Goal: Information Seeking & Learning: Check status

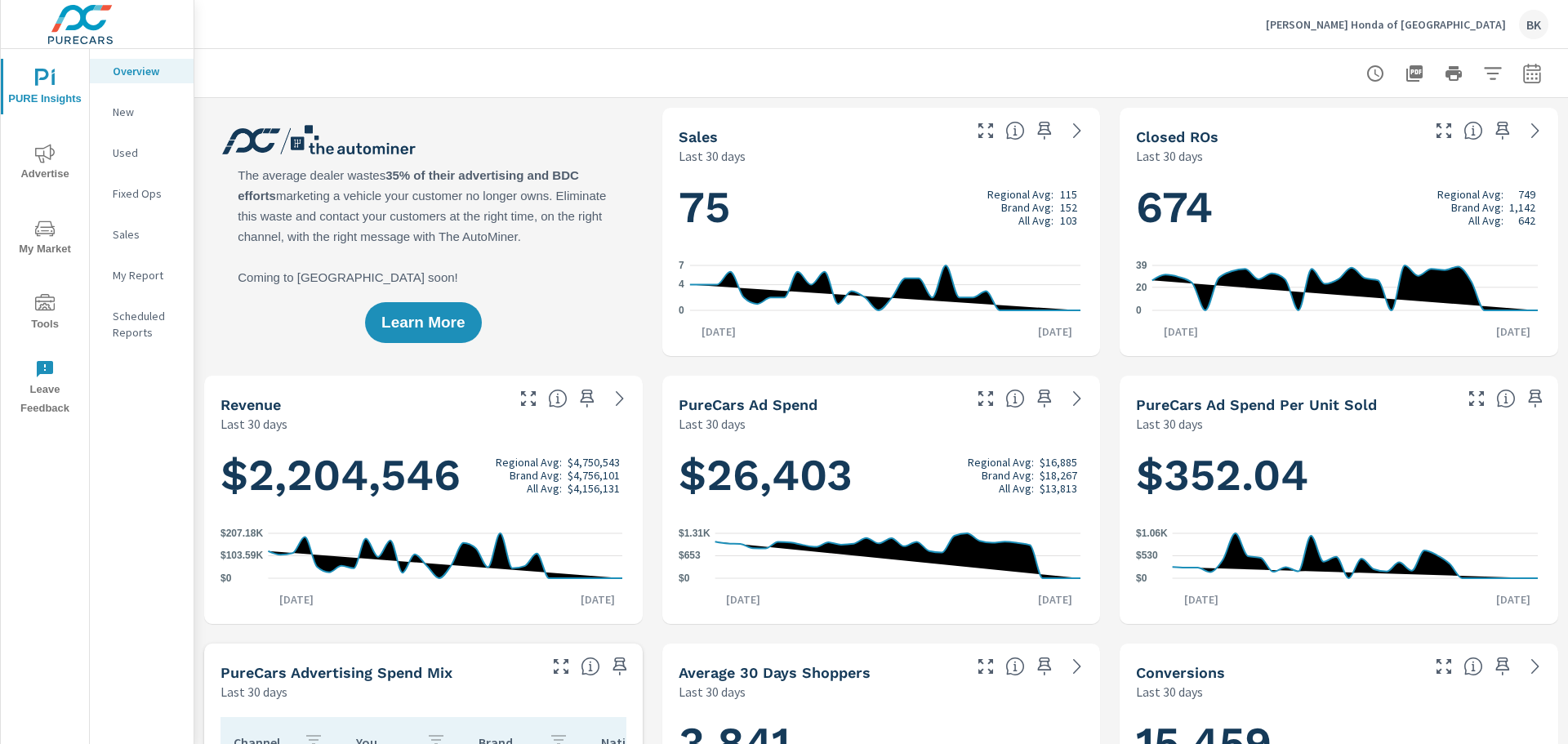
click at [139, 192] on p "Fixed Ops" at bounding box center [146, 193] width 68 height 17
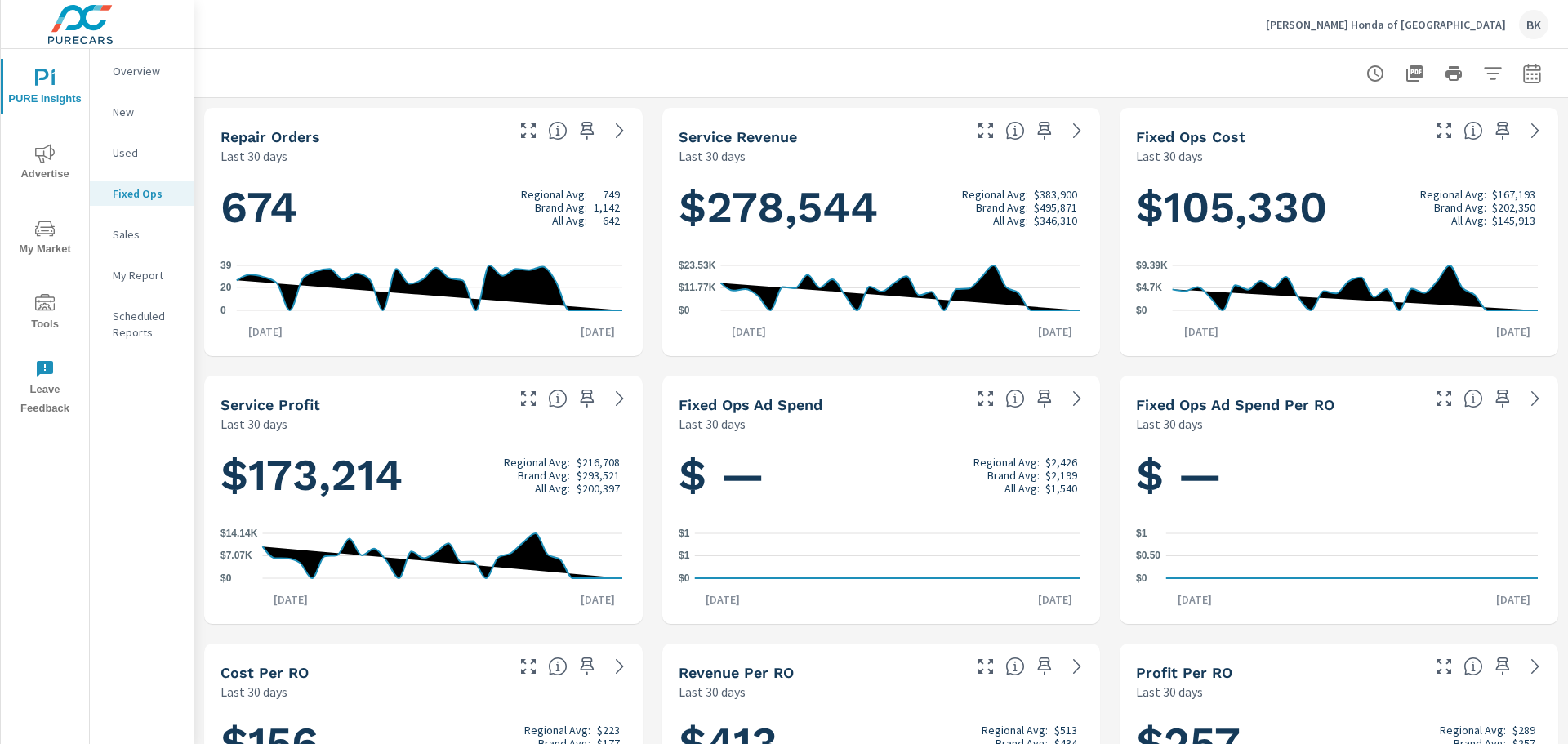
click at [50, 160] on icon "nav menu" at bounding box center [45, 154] width 19 height 19
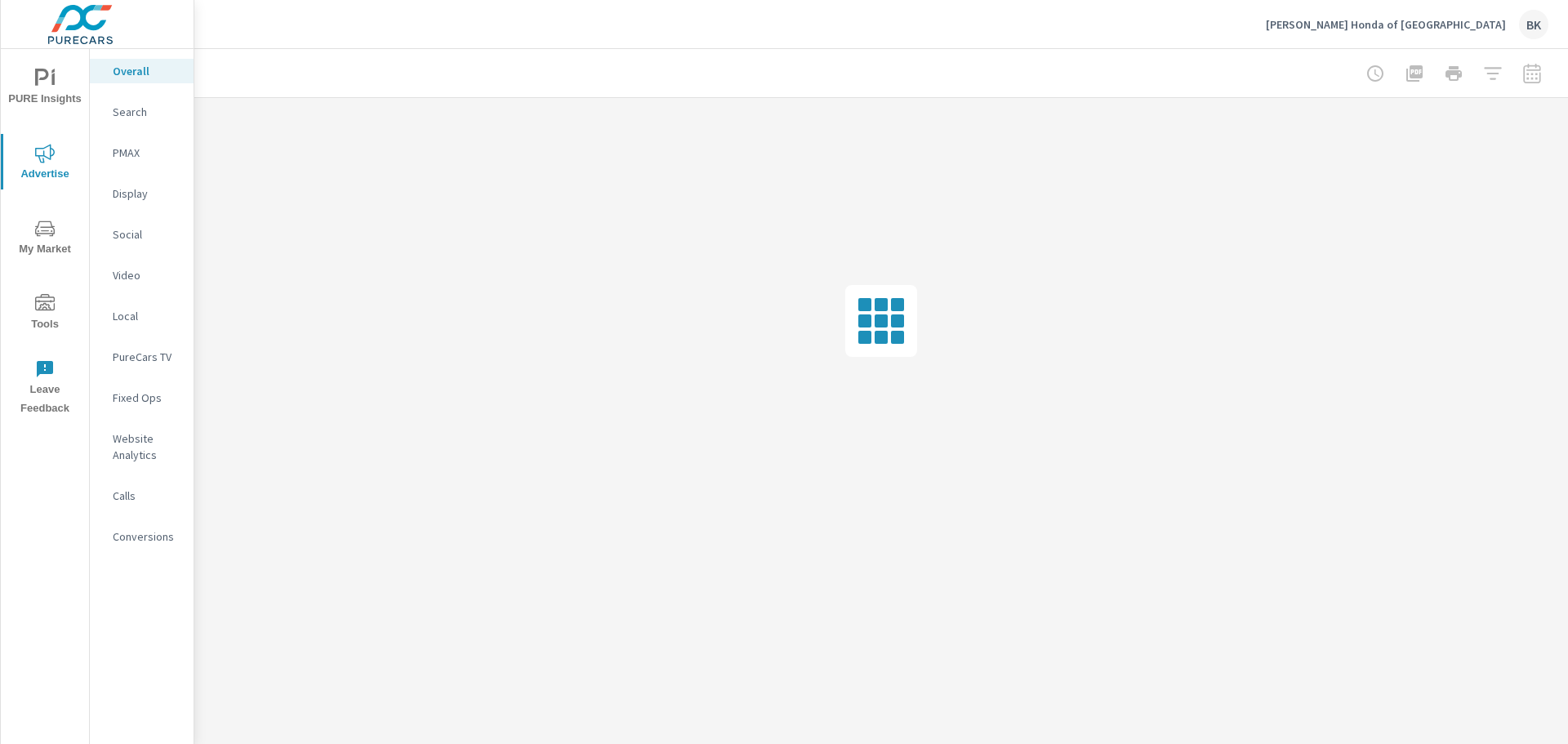
click at [137, 394] on p "Fixed Ops" at bounding box center [146, 397] width 68 height 17
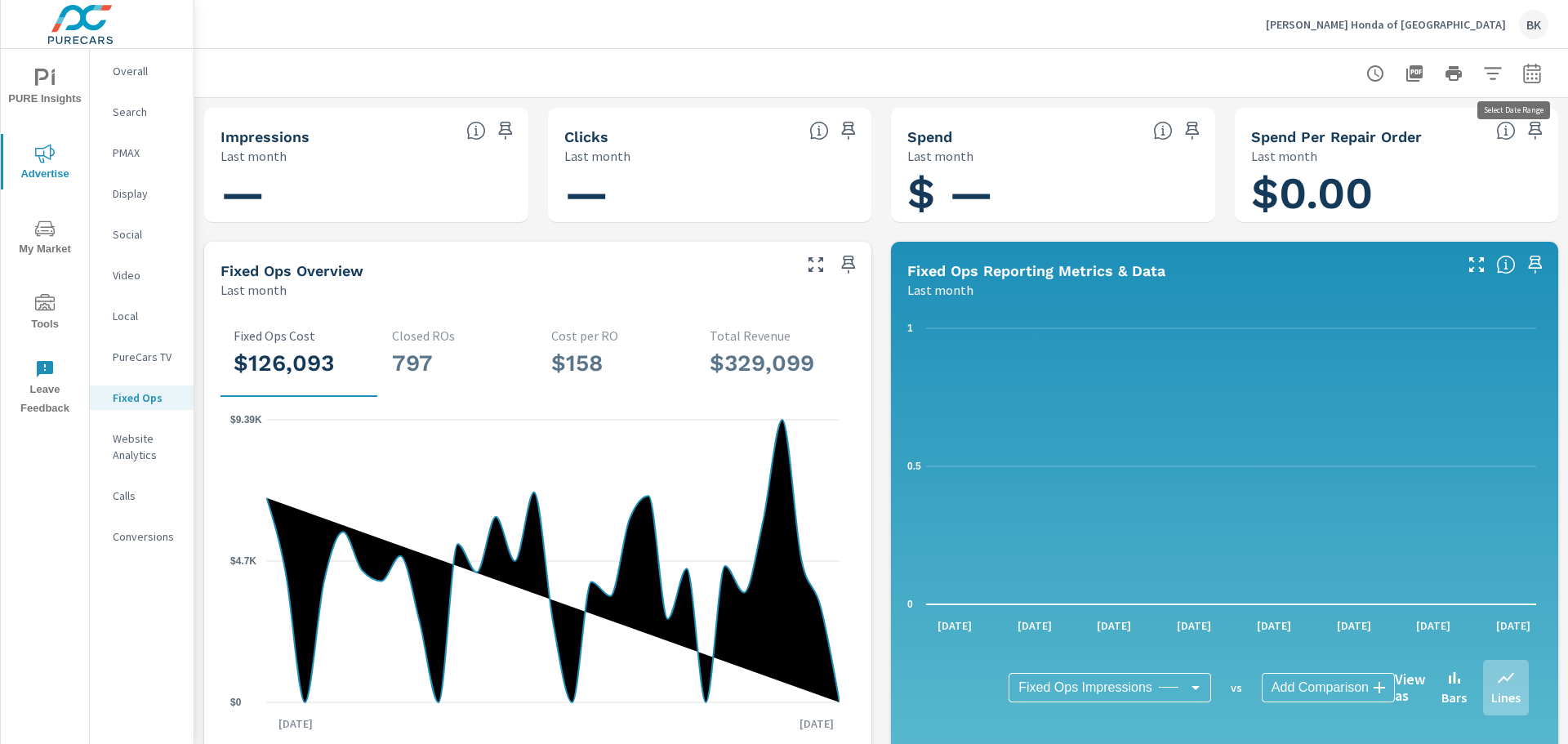
click at [1522, 76] on icon "button" at bounding box center [1532, 74] width 19 height 19
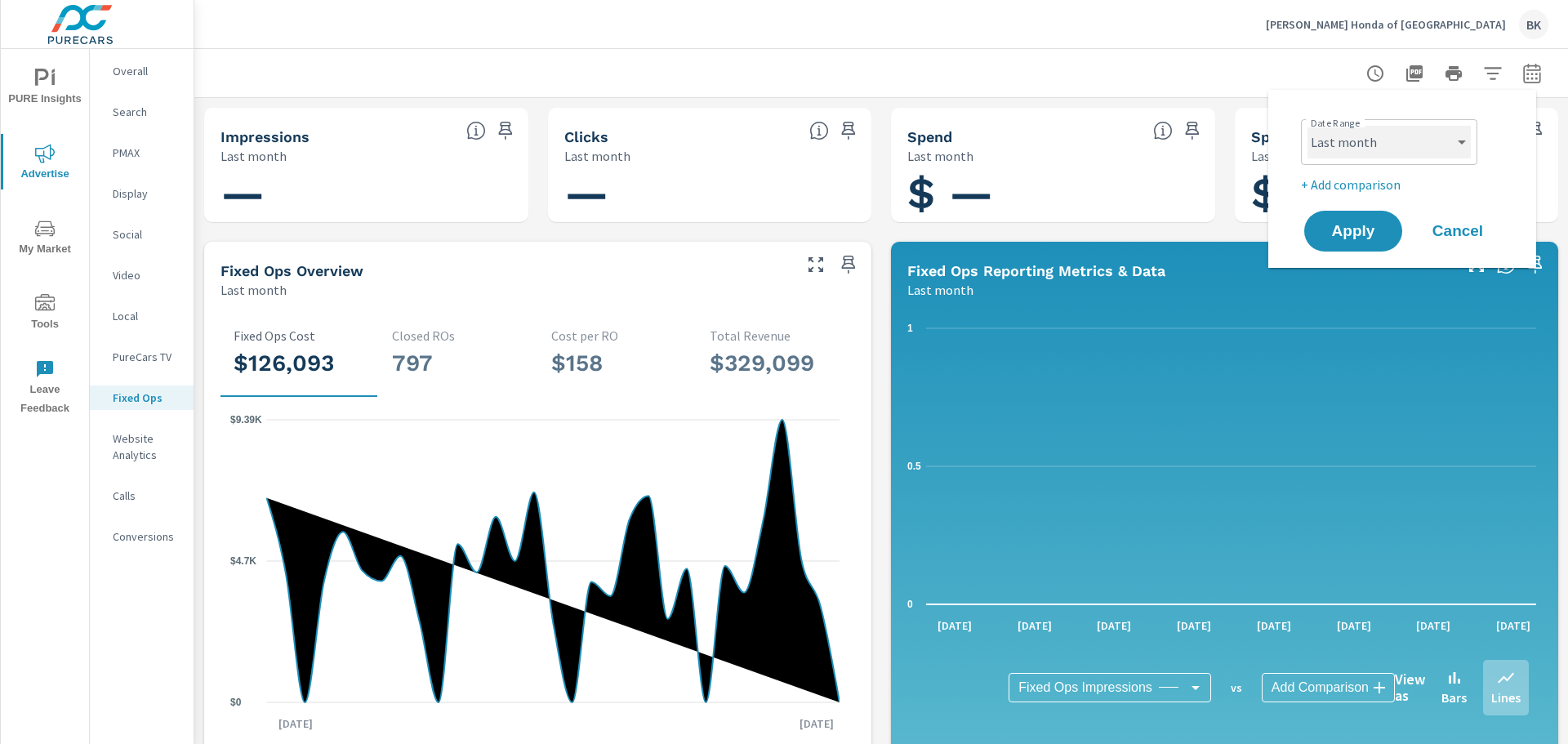
click at [1456, 138] on select "Custom Yesterday Last week Last 7 days Last 14 days Last 30 days Last 45 days L…" at bounding box center [1390, 141] width 163 height 33
click at [1308, 126] on select "Custom Yesterday Last week Last 7 days Last 14 days Last 30 days Last 45 days L…" at bounding box center [1390, 141] width 163 height 33
select select "custom"
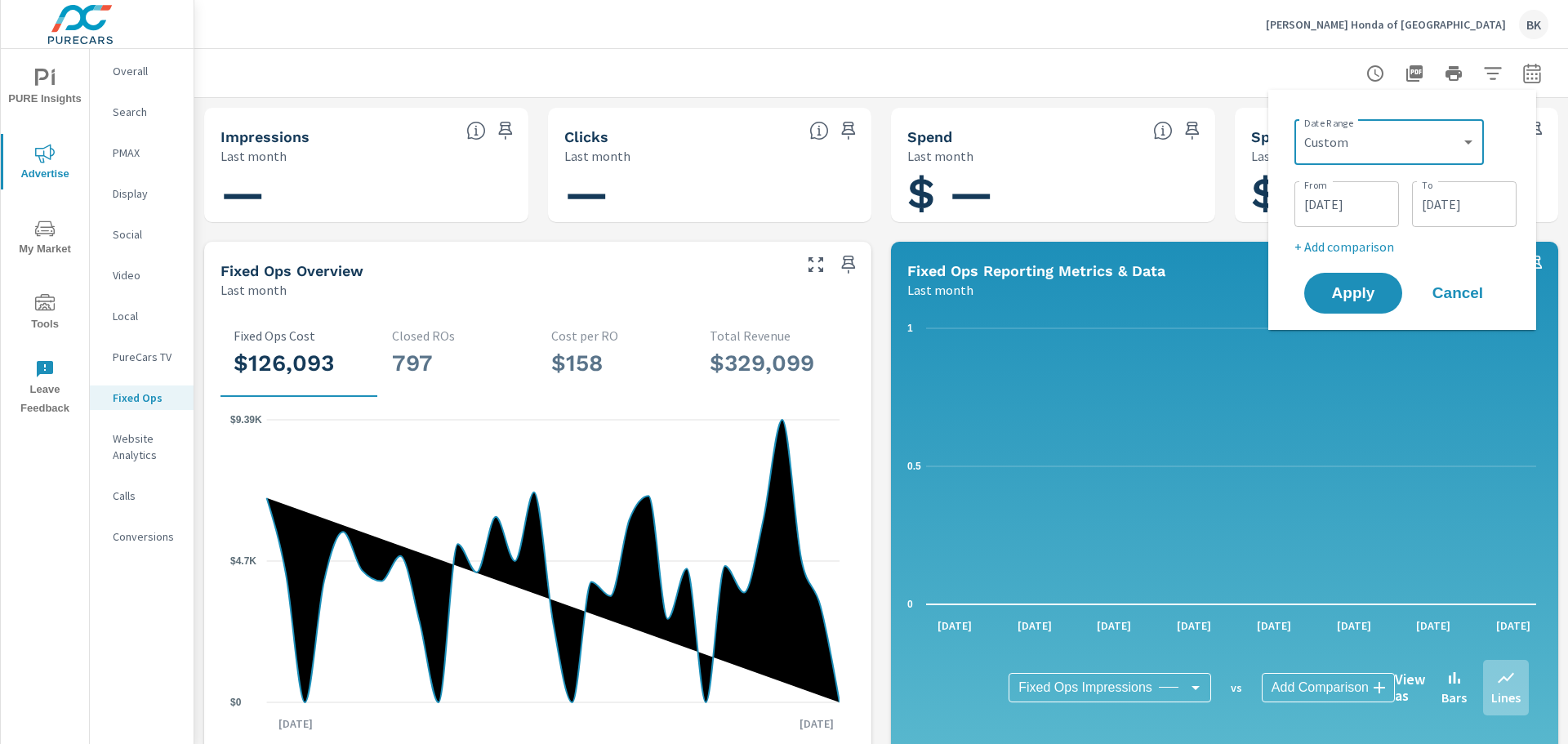
click at [1330, 206] on input "08/01/2025" at bounding box center [1347, 204] width 91 height 33
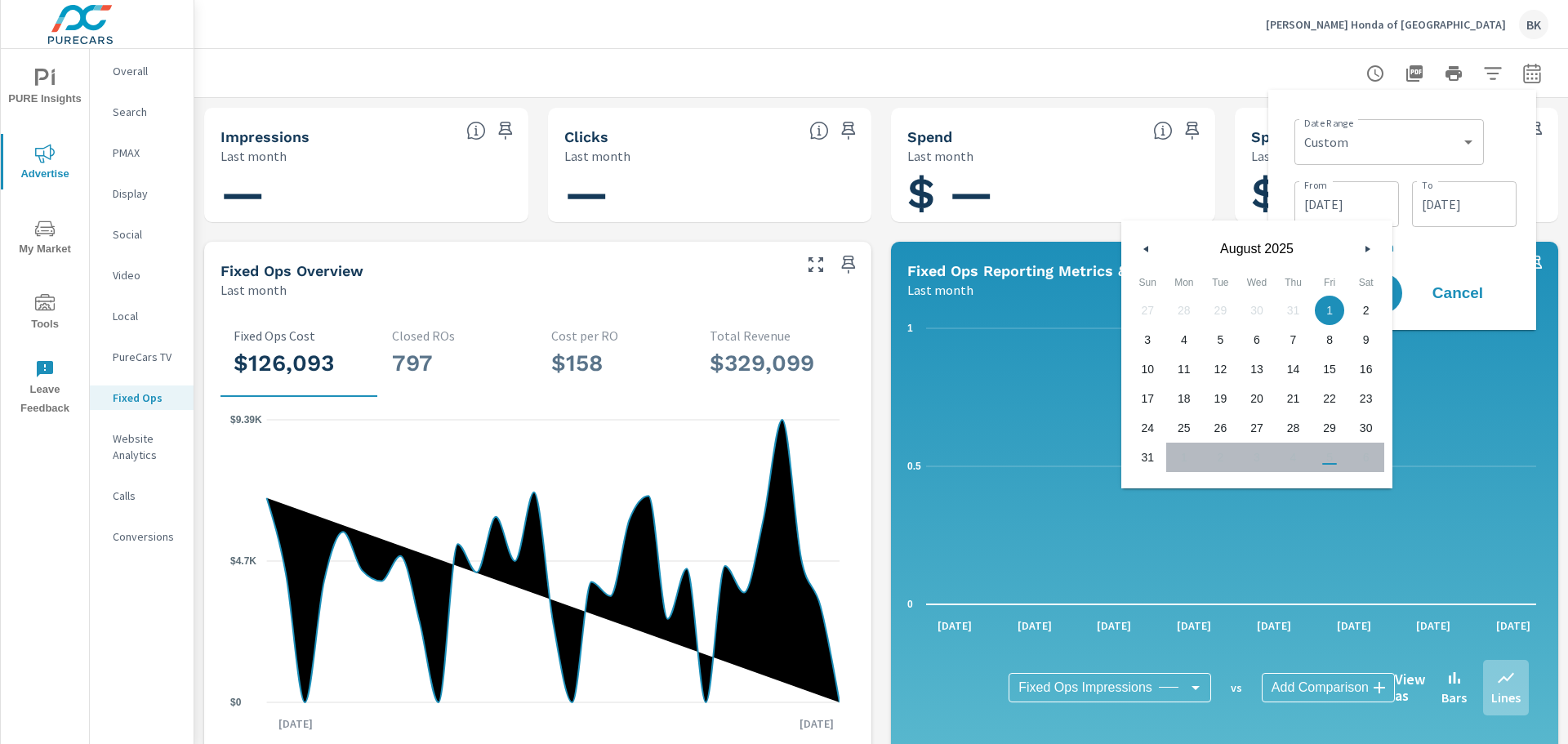
click at [1148, 247] on icon "button" at bounding box center [1144, 249] width 8 height 6
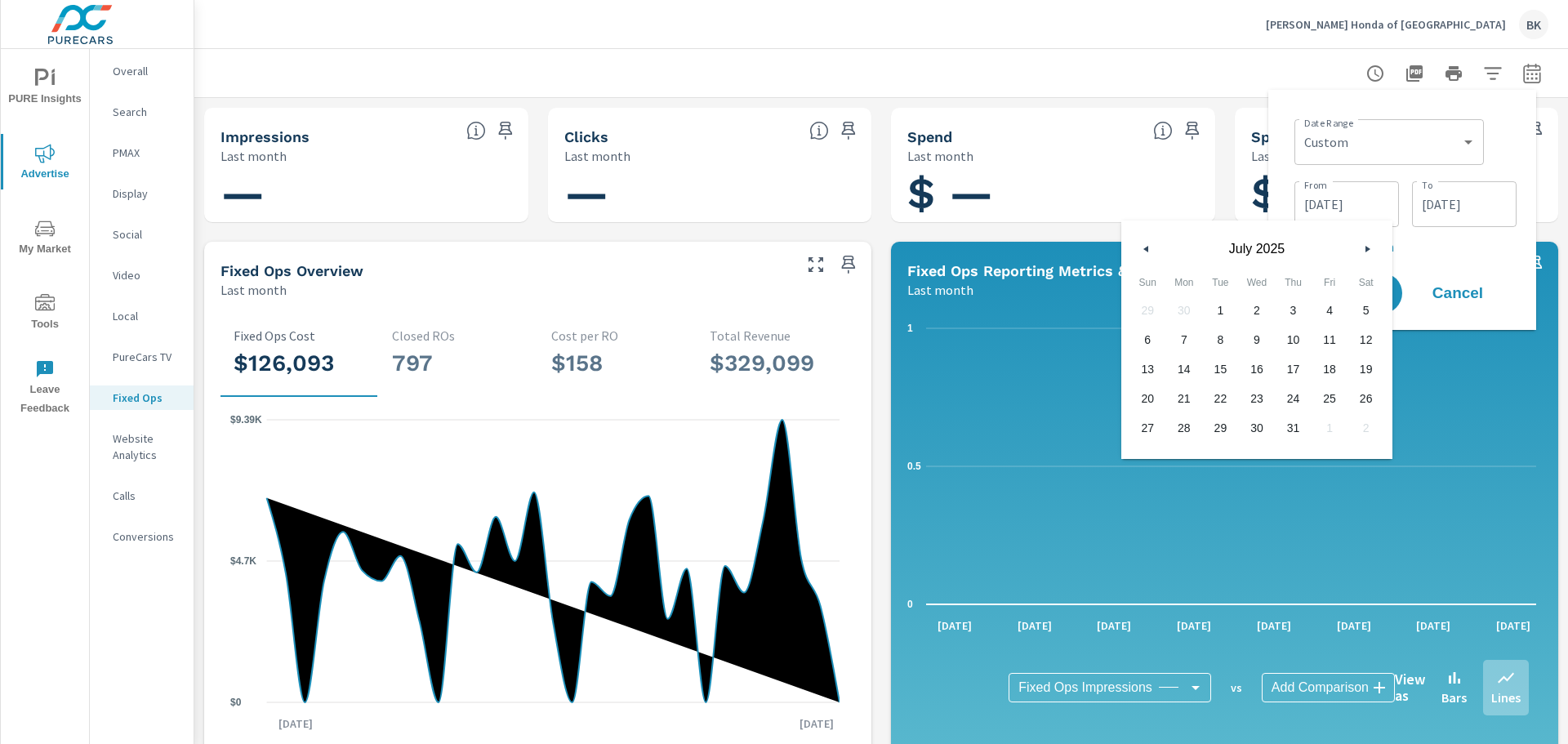
click at [1216, 312] on span "1" at bounding box center [1221, 310] width 37 height 21
type input "07/01/2025"
click at [1444, 212] on input "08/31/2025" at bounding box center [1464, 204] width 91 height 33
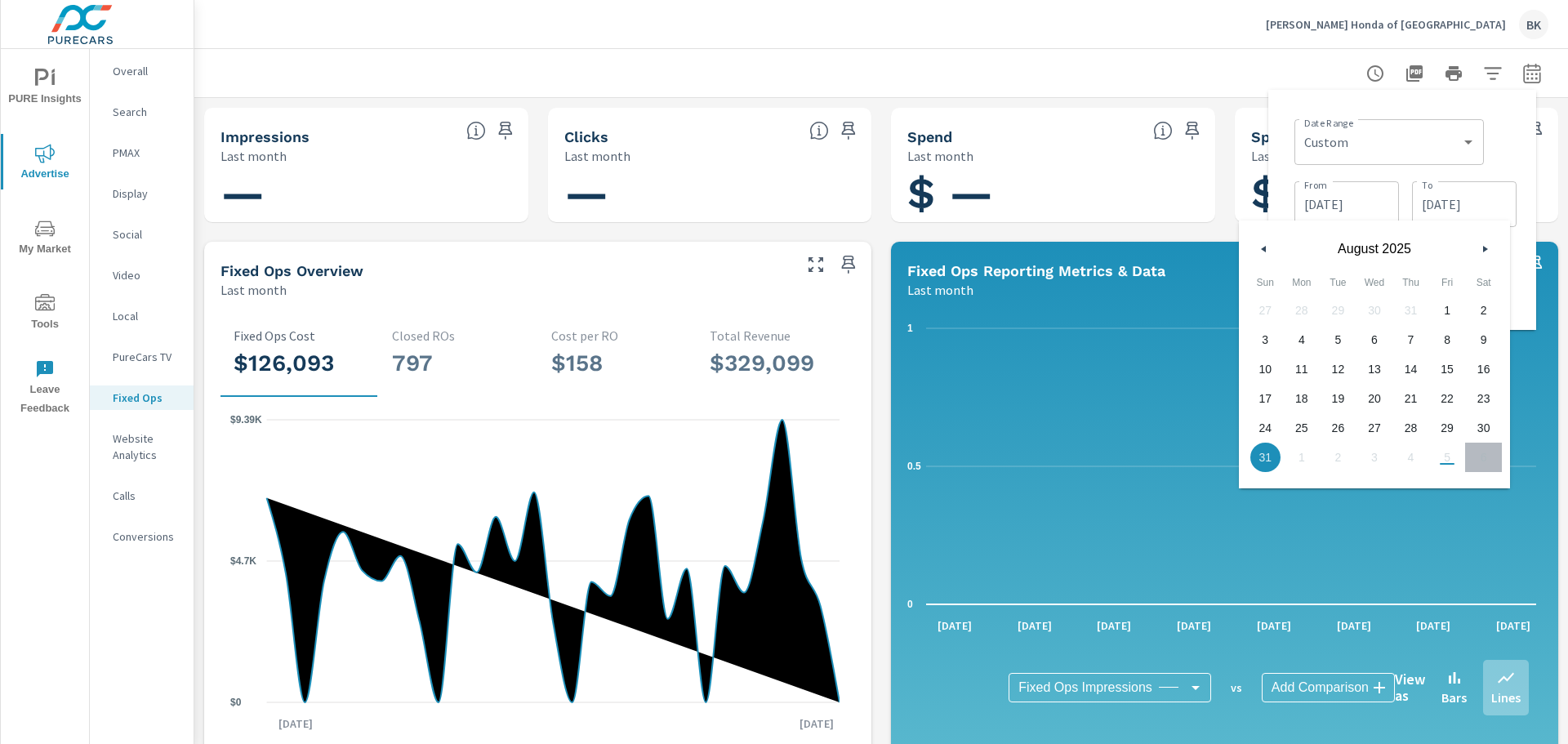
click at [1264, 246] on icon "button" at bounding box center [1261, 249] width 8 height 6
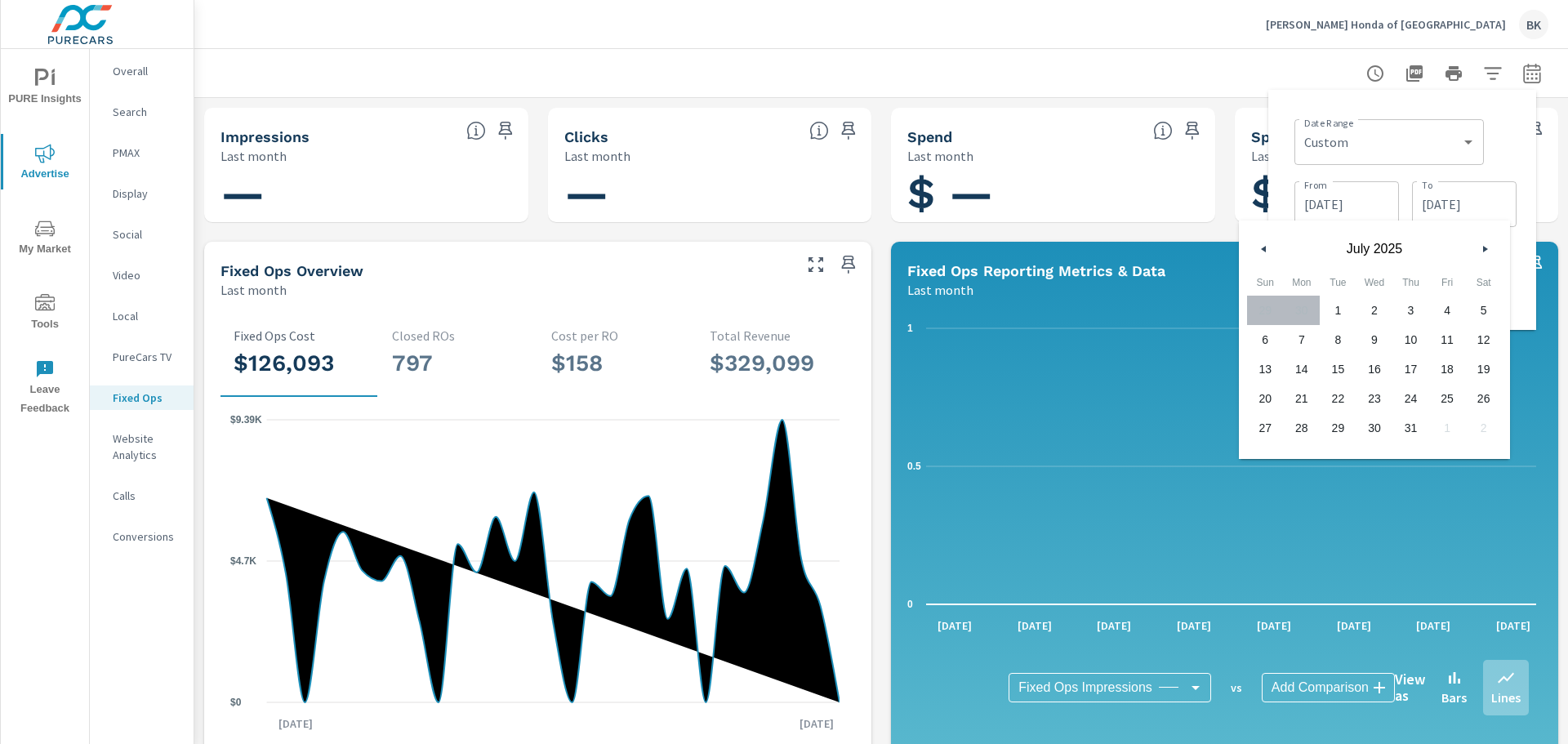
click at [1418, 428] on span "31" at bounding box center [1411, 428] width 37 height 21
type input "07/31/2025"
click at [1402, 430] on span "31" at bounding box center [1411, 428] width 37 height 21
click at [1332, 97] on div "Date Range Custom Yesterday Last week Last 7 days Last 14 days Last 30 days Las…" at bounding box center [1402, 209] width 268 height 240
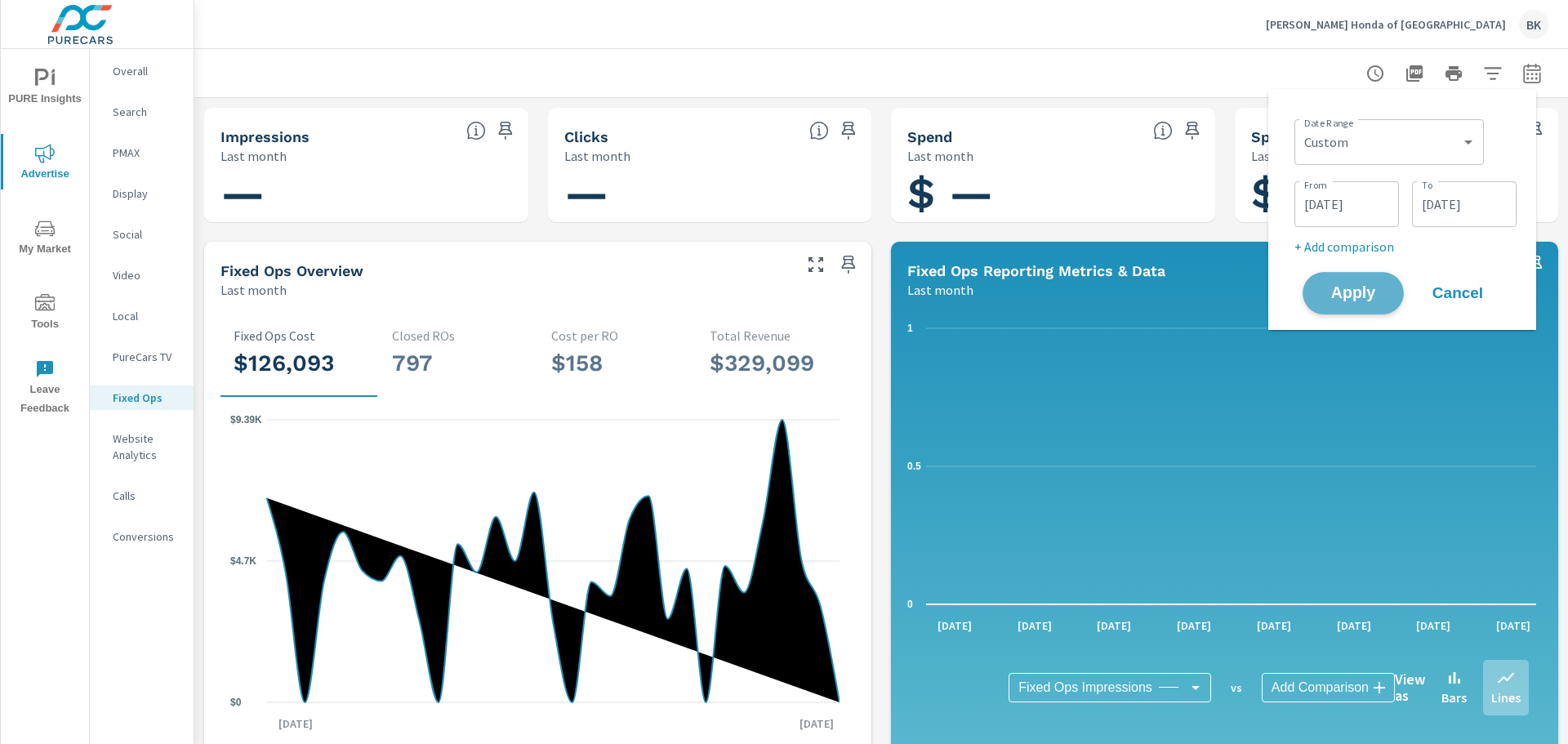
click at [1348, 291] on span "Apply" at bounding box center [1353, 293] width 67 height 16
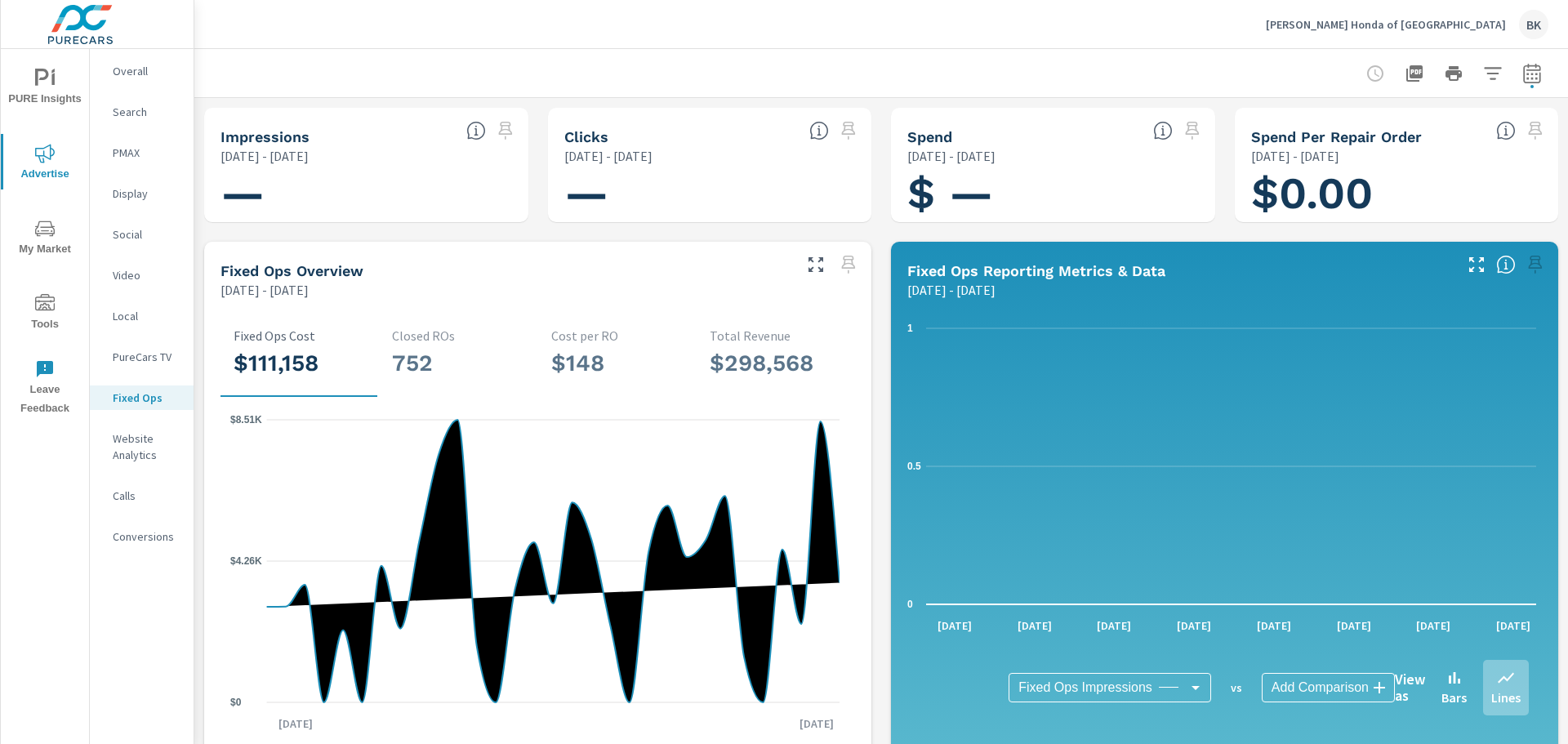
click at [1539, 18] on div "BK" at bounding box center [1533, 24] width 29 height 29
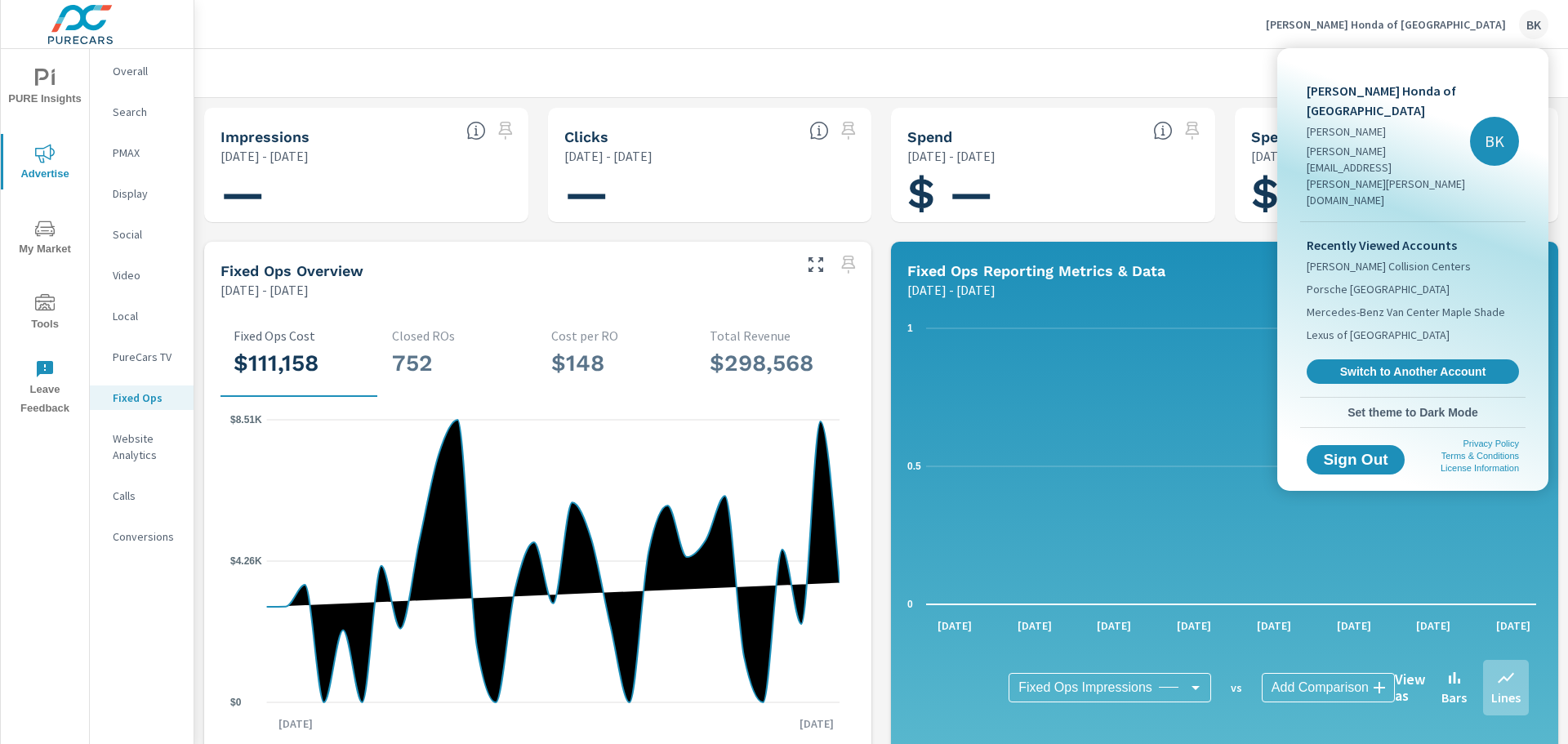
click at [1017, 15] on div at bounding box center [784, 372] width 1568 height 744
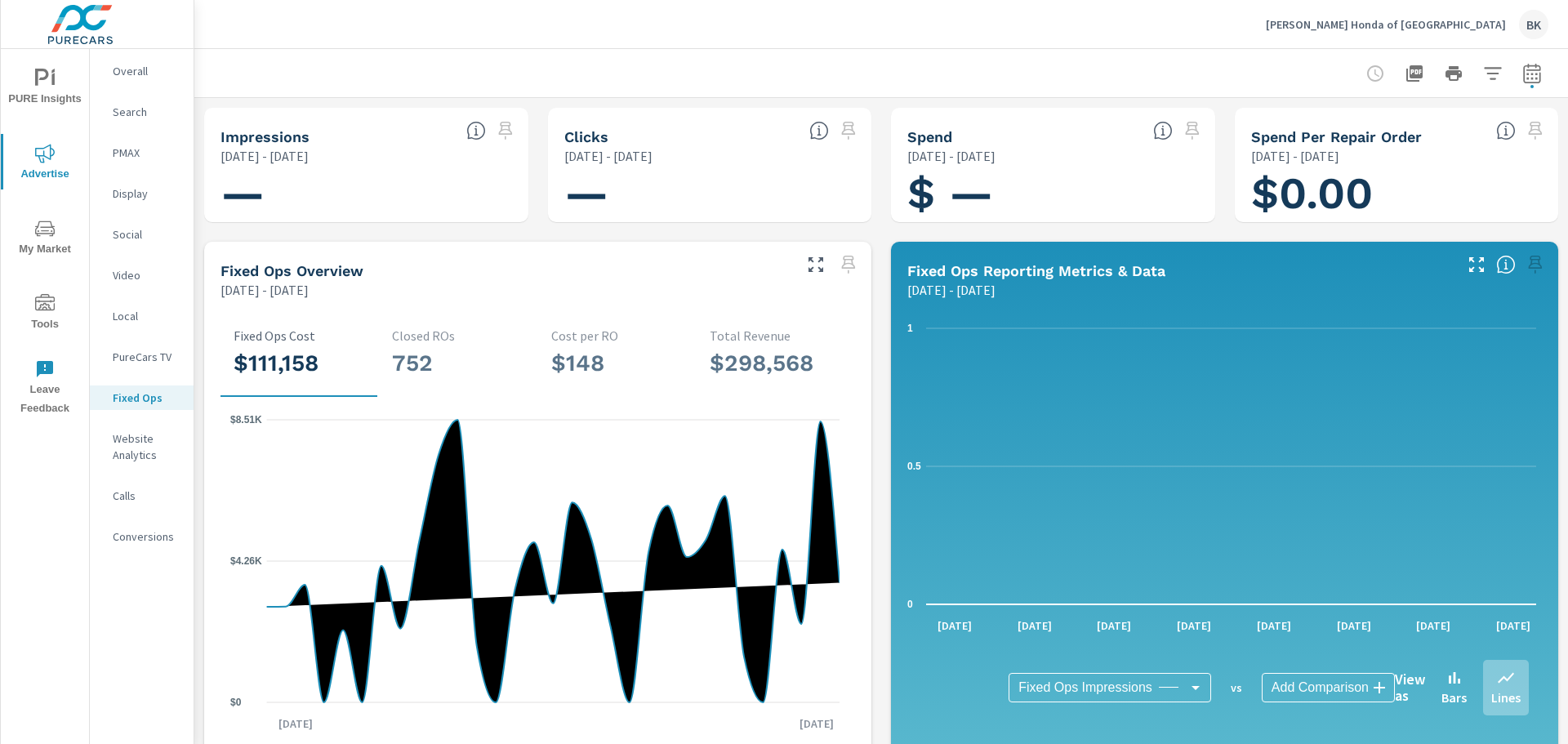
click at [130, 118] on p "Search" at bounding box center [146, 112] width 68 height 17
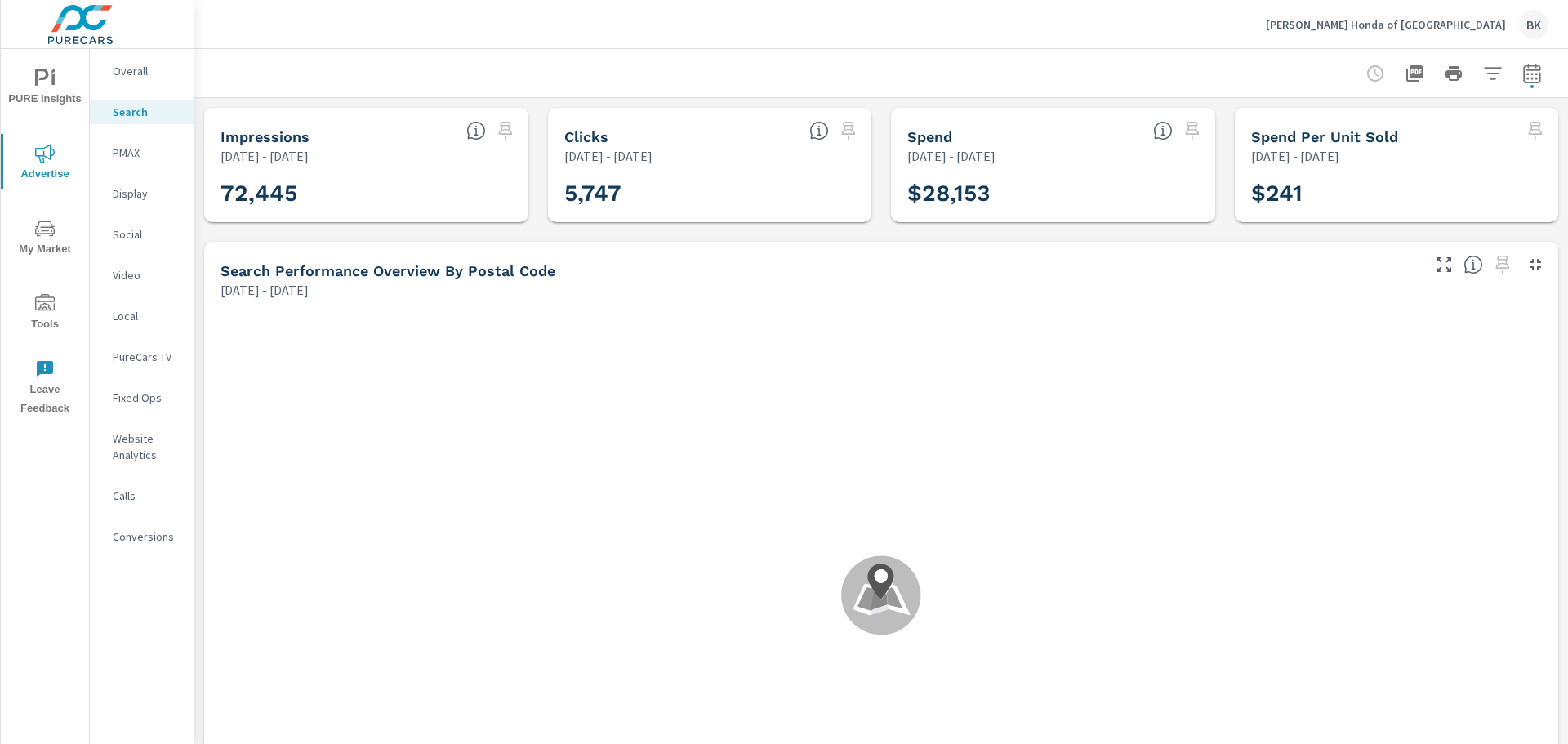
scroll to position [374, 0]
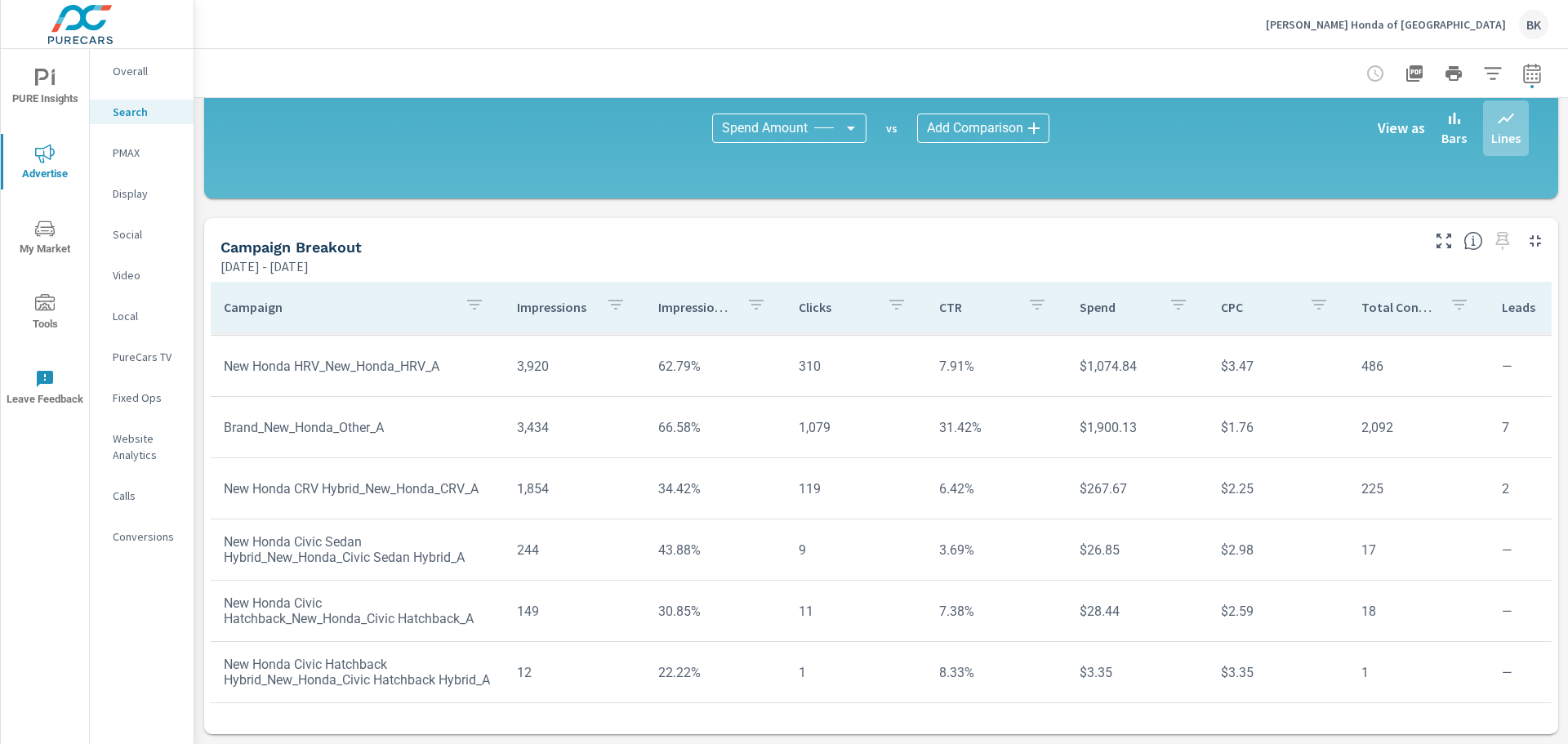
scroll to position [386, 0]
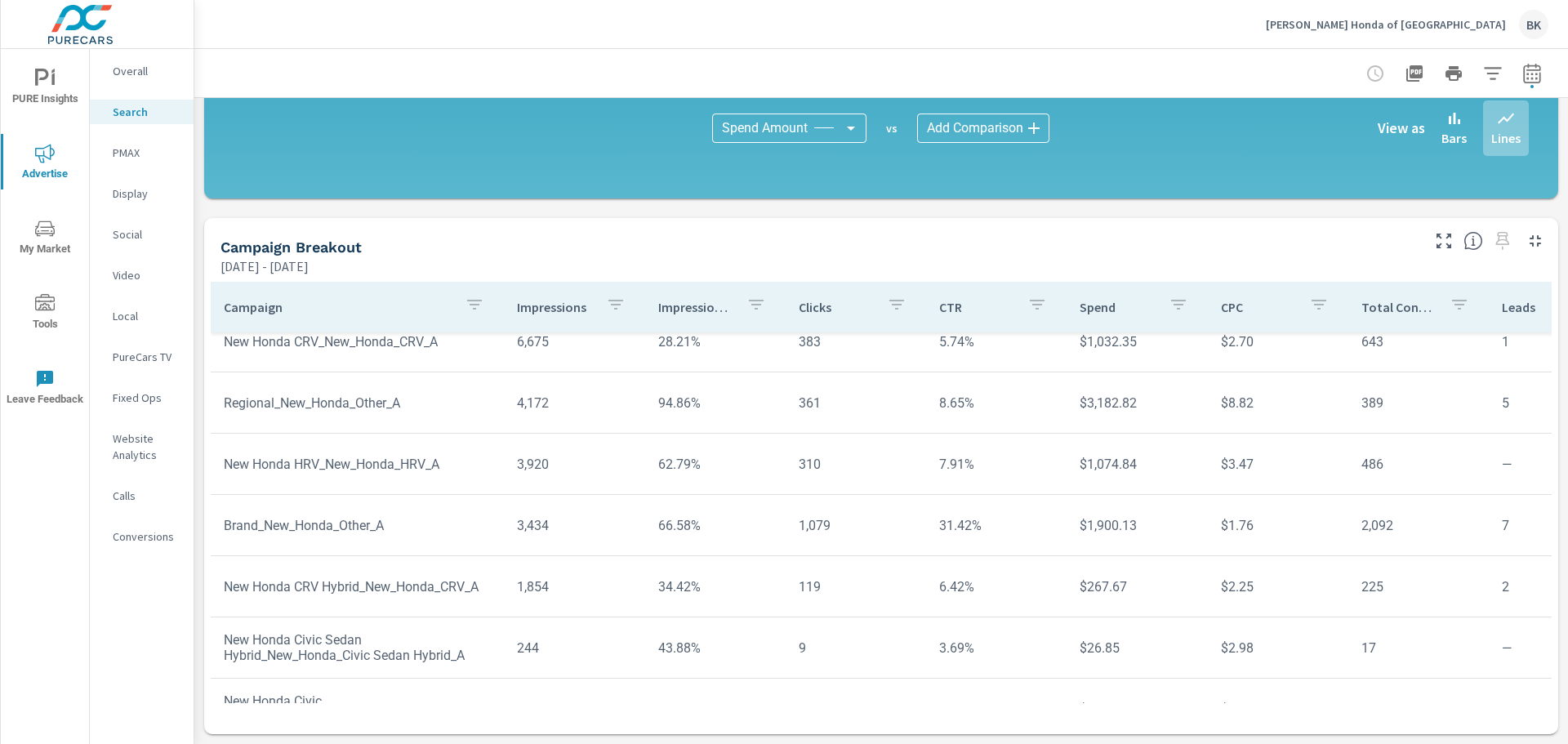
scroll to position [99, 0]
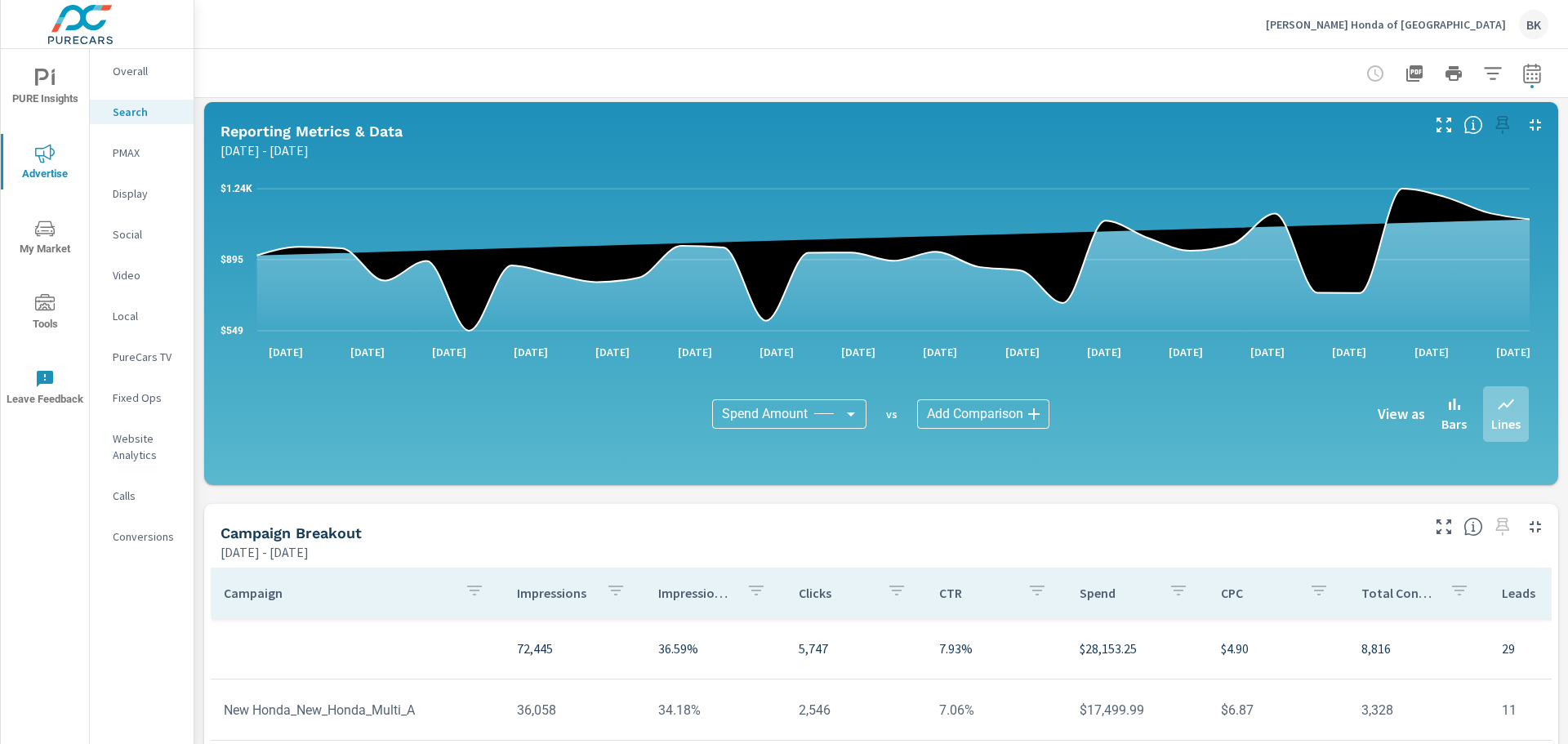
scroll to position [769, 0]
